Goal: Transaction & Acquisition: Purchase product/service

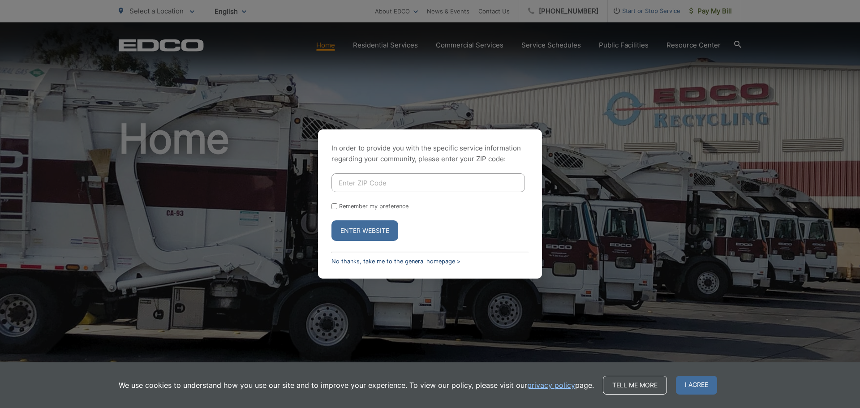
click at [423, 261] on link "No thanks, take me to the general homepage >" at bounding box center [395, 261] width 129 height 7
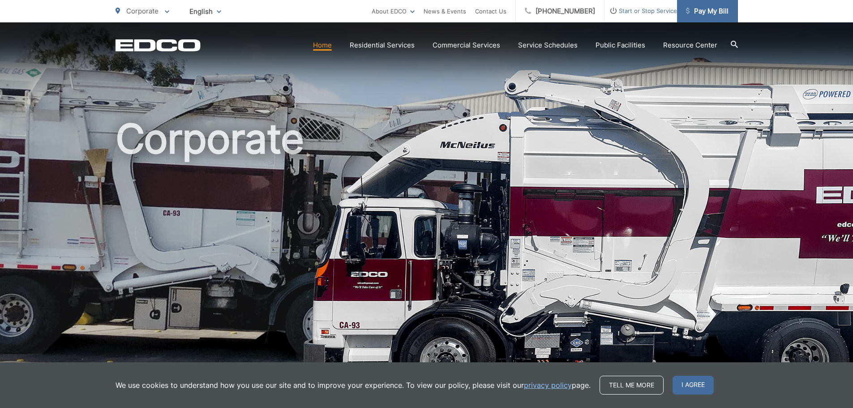
click at [712, 15] on span "Pay My Bill" at bounding box center [707, 11] width 43 height 11
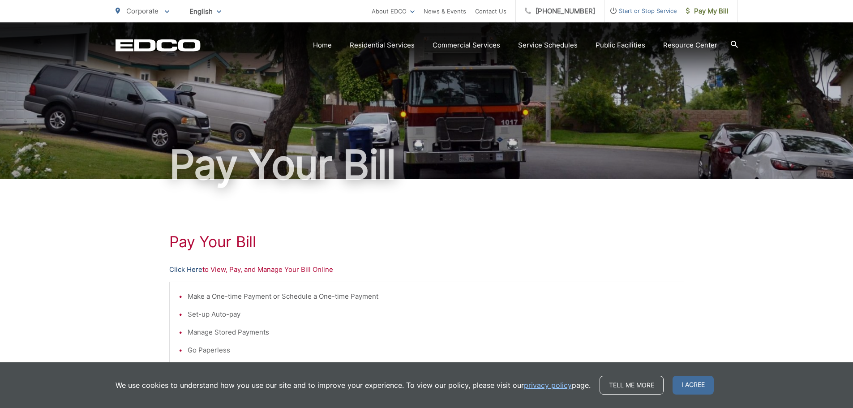
click at [190, 270] on link "Click Here" at bounding box center [185, 269] width 33 height 11
